Goal: Task Accomplishment & Management: Use online tool/utility

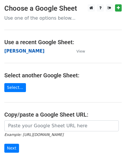
drag, startPoint x: 0, startPoint y: 0, endPoint x: 18, endPoint y: 52, distance: 55.0
click at [18, 52] on strong "[PERSON_NAME]" at bounding box center [24, 50] width 40 height 5
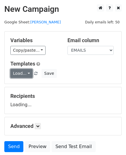
click at [24, 74] on link "Load..." at bounding box center [21, 73] width 22 height 9
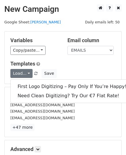
click at [59, 58] on div "Variables Copy/paste... {{EMAILS}} Email column EMAILS Templates Load... First …" at bounding box center [63, 57] width 117 height 52
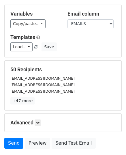
scroll to position [68, 0]
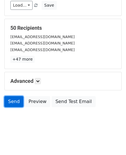
click at [16, 102] on link "Send" at bounding box center [13, 101] width 19 height 11
